Goal: Transaction & Acquisition: Purchase product/service

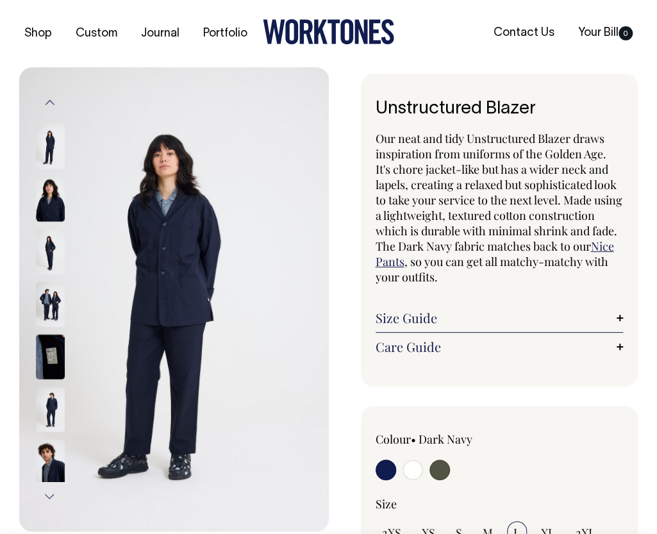
click at [49, 192] on img at bounding box center [50, 198] width 29 height 45
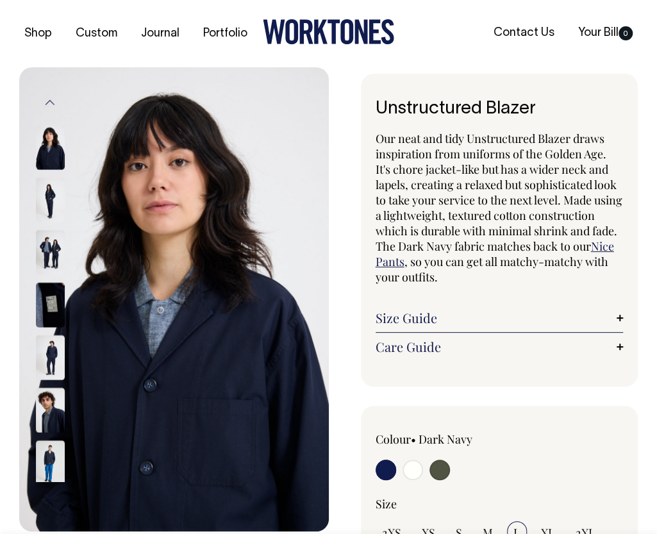
click at [47, 253] on img at bounding box center [50, 252] width 29 height 45
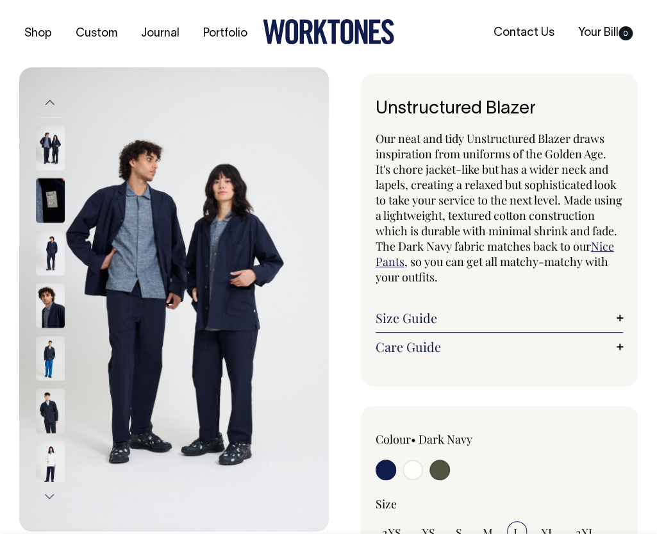
click at [47, 244] on img at bounding box center [50, 252] width 29 height 45
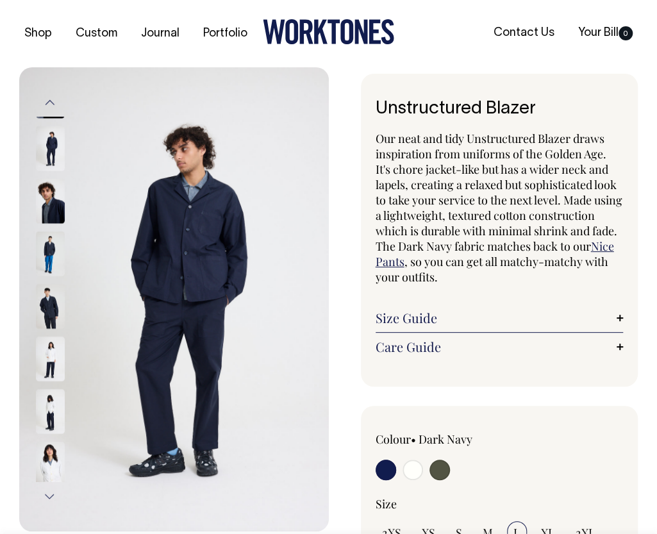
click at [51, 236] on img at bounding box center [50, 253] width 29 height 45
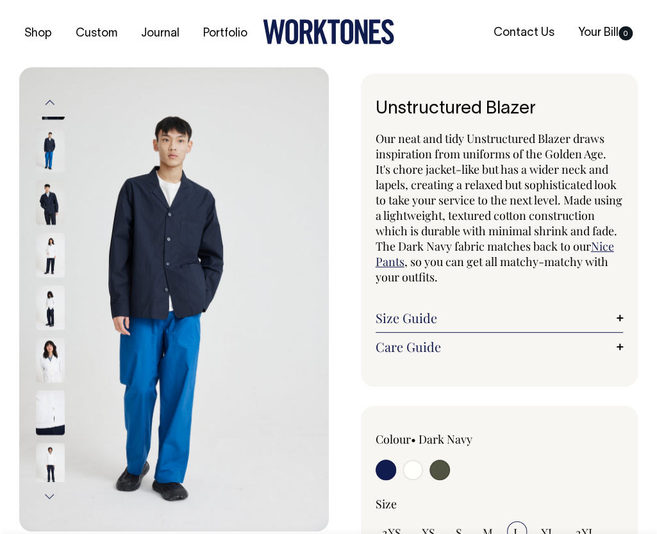
click at [47, 299] on img at bounding box center [50, 307] width 29 height 45
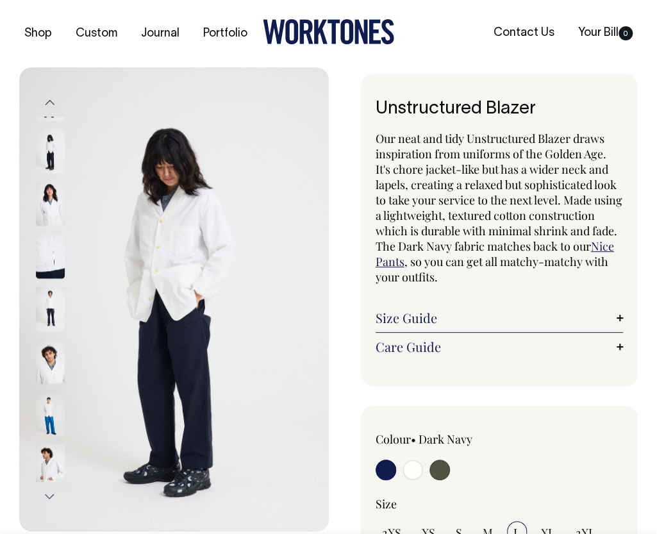
click at [47, 286] on img at bounding box center [50, 308] width 29 height 45
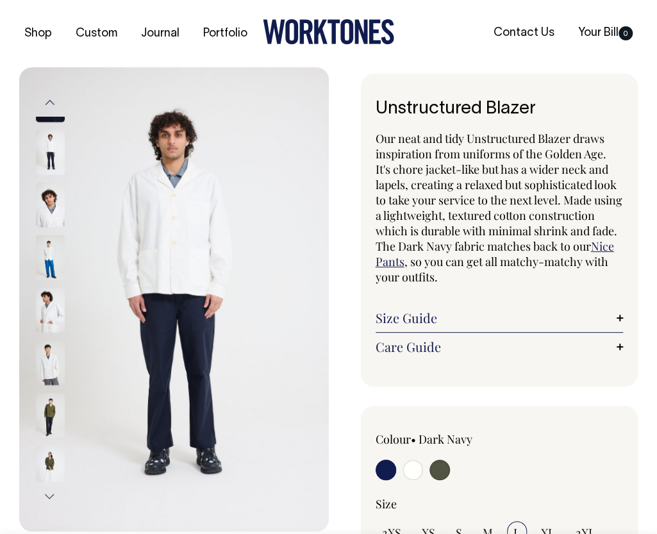
click at [50, 308] on div at bounding box center [67, 508] width 65 height 2869
click at [47, 362] on img at bounding box center [50, 362] width 29 height 45
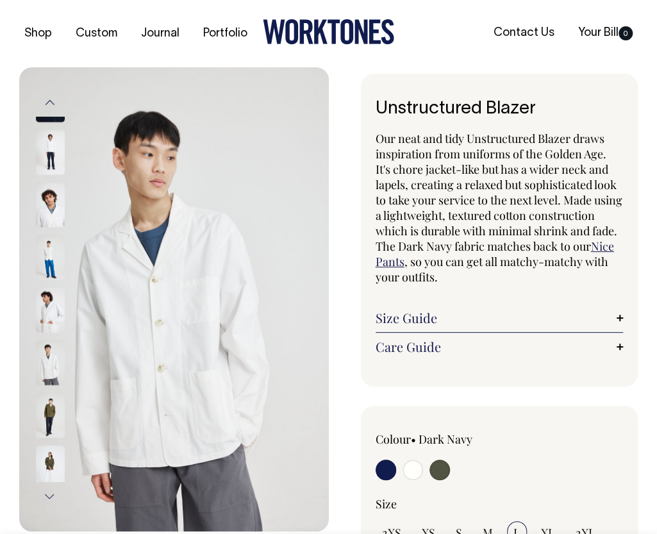
click at [47, 395] on img at bounding box center [50, 414] width 29 height 45
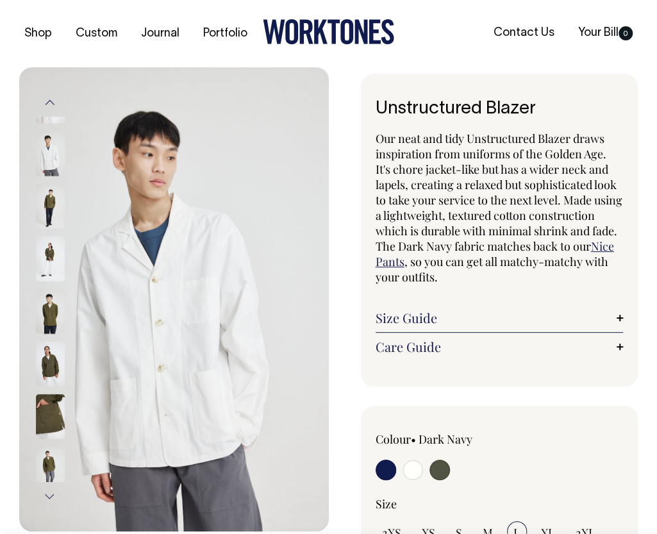
click at [51, 344] on img at bounding box center [50, 363] width 29 height 45
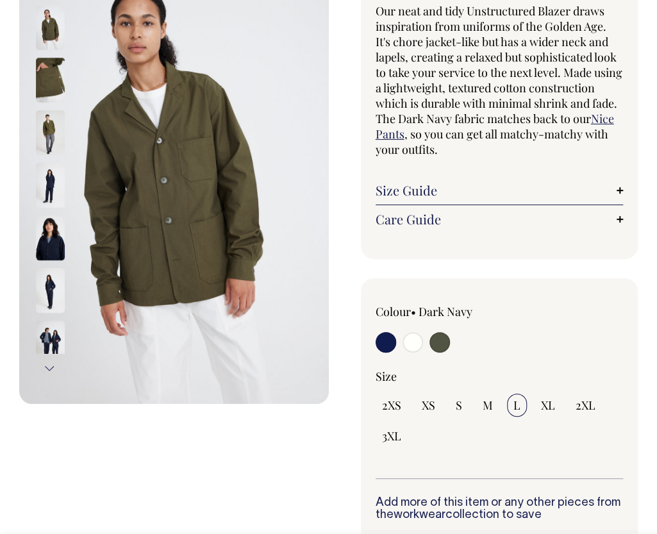
scroll to position [128, 0]
click at [49, 335] on img at bounding box center [50, 342] width 29 height 45
